Goal: Navigation & Orientation: Find specific page/section

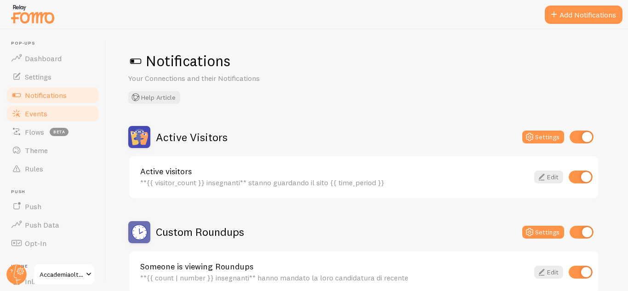
click at [48, 114] on link "Events" at bounding box center [53, 113] width 95 height 18
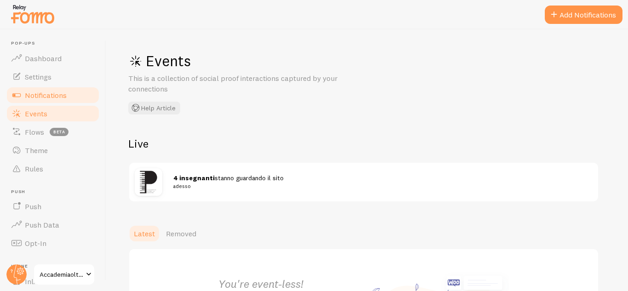
click at [39, 100] on link "Notifications" at bounding box center [53, 95] width 95 height 18
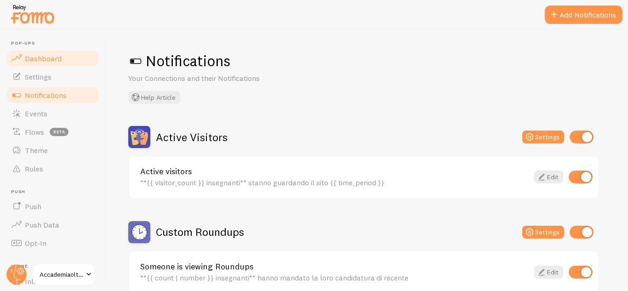
click at [33, 65] on link "Dashboard" at bounding box center [53, 58] width 95 height 18
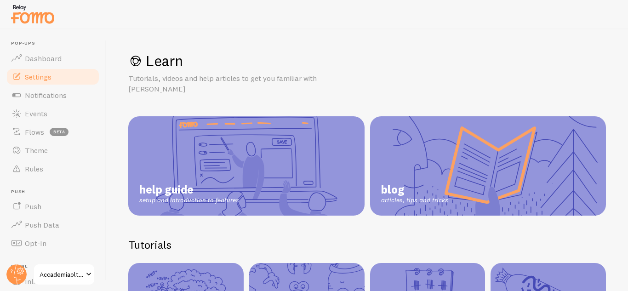
click at [41, 81] on link "Settings" at bounding box center [53, 77] width 95 height 18
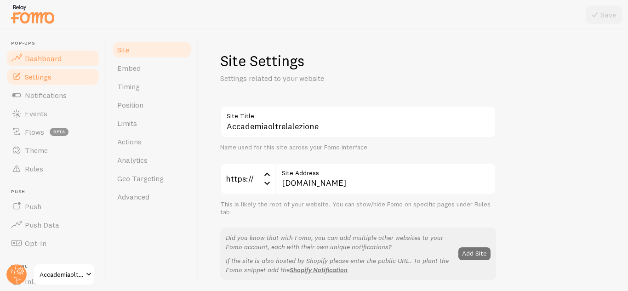
click at [46, 58] on span "Dashboard" at bounding box center [43, 58] width 37 height 9
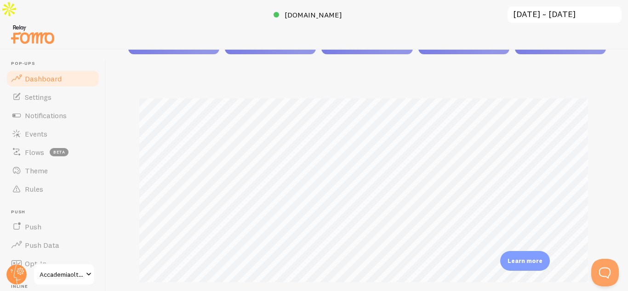
scroll to position [224, 0]
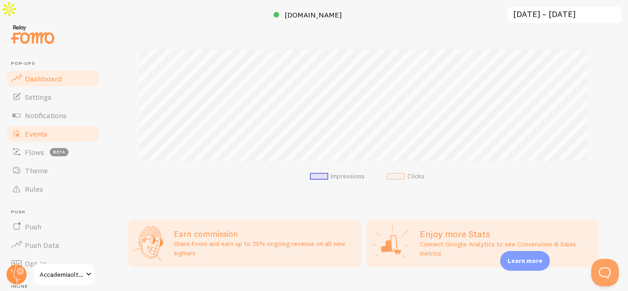
click at [35, 129] on span "Events" at bounding box center [36, 133] width 23 height 9
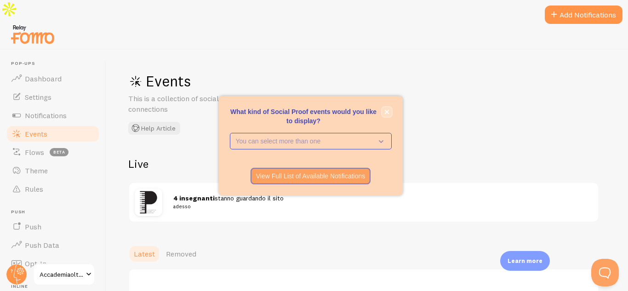
click at [390, 112] on button "close," at bounding box center [387, 112] width 10 height 10
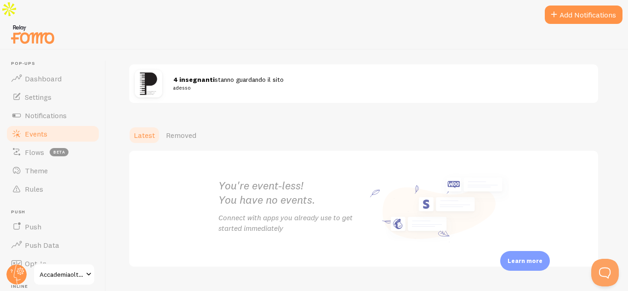
scroll to position [119, 0]
click at [171, 126] on link "Removed" at bounding box center [181, 135] width 41 height 18
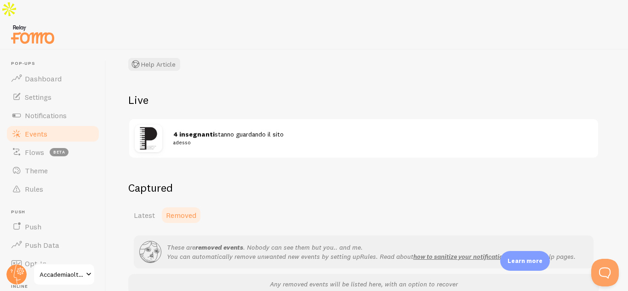
scroll to position [91, 0]
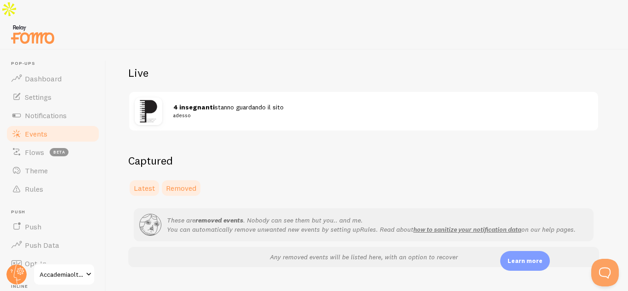
click at [147, 184] on span "Latest" at bounding box center [144, 188] width 21 height 9
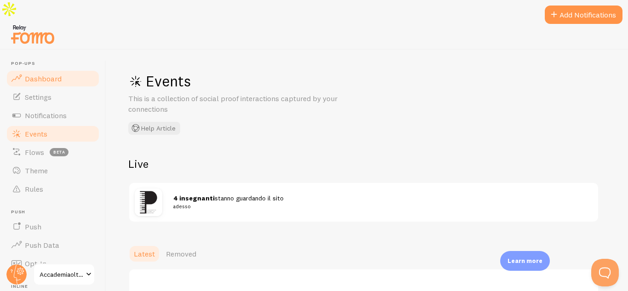
click at [67, 69] on link "Dashboard" at bounding box center [53, 78] width 95 height 18
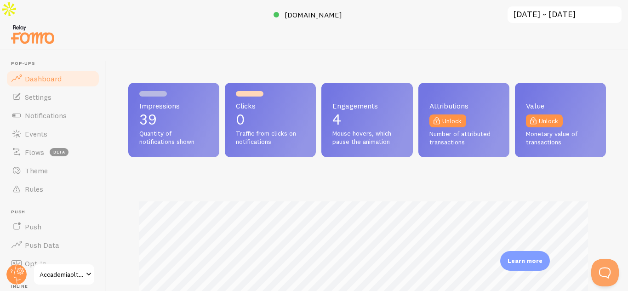
scroll to position [242, 471]
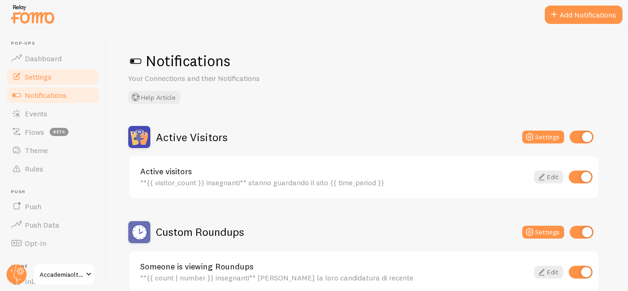
click at [23, 76] on link "Settings" at bounding box center [53, 77] width 95 height 18
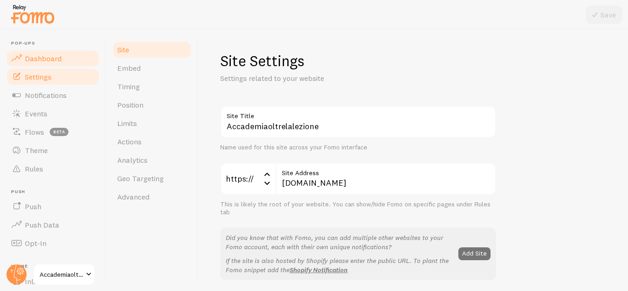
click at [32, 59] on span "Dashboard" at bounding box center [43, 58] width 37 height 9
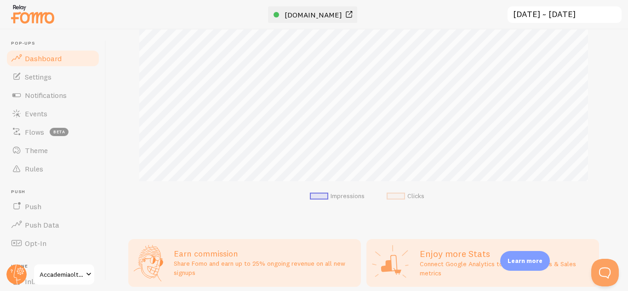
scroll to position [92, 0]
